Goal: Information Seeking & Learning: Learn about a topic

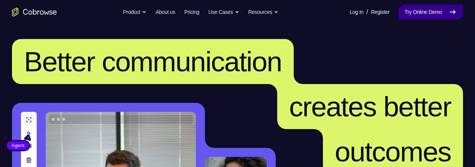
click at [417, 14] on link "Try Online Demo" at bounding box center [430, 11] width 64 height 15
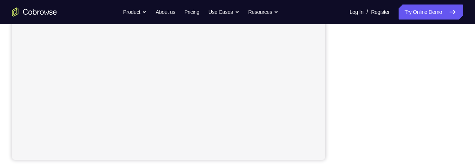
scroll to position [191, 0]
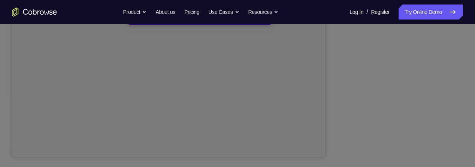
click at [409, 41] on icon at bounding box center [237, 60] width 475 height 214
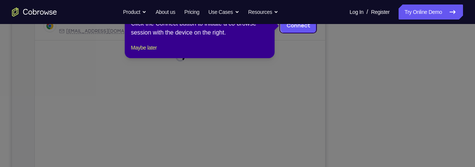
scroll to position [125, 0]
click at [147, 52] on button "Maybe later" at bounding box center [144, 47] width 26 height 9
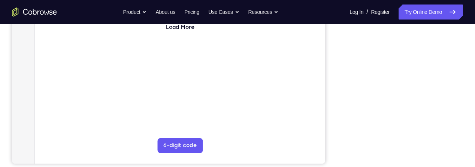
scroll to position [186, 0]
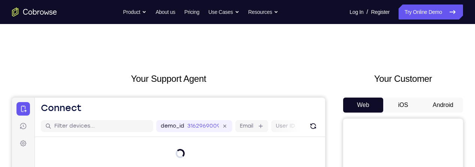
click at [447, 105] on button "Android" at bounding box center [443, 104] width 40 height 15
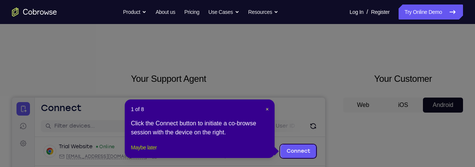
click at [143, 152] on button "Maybe later" at bounding box center [144, 147] width 26 height 9
